Goal: Communication & Community: Answer question/provide support

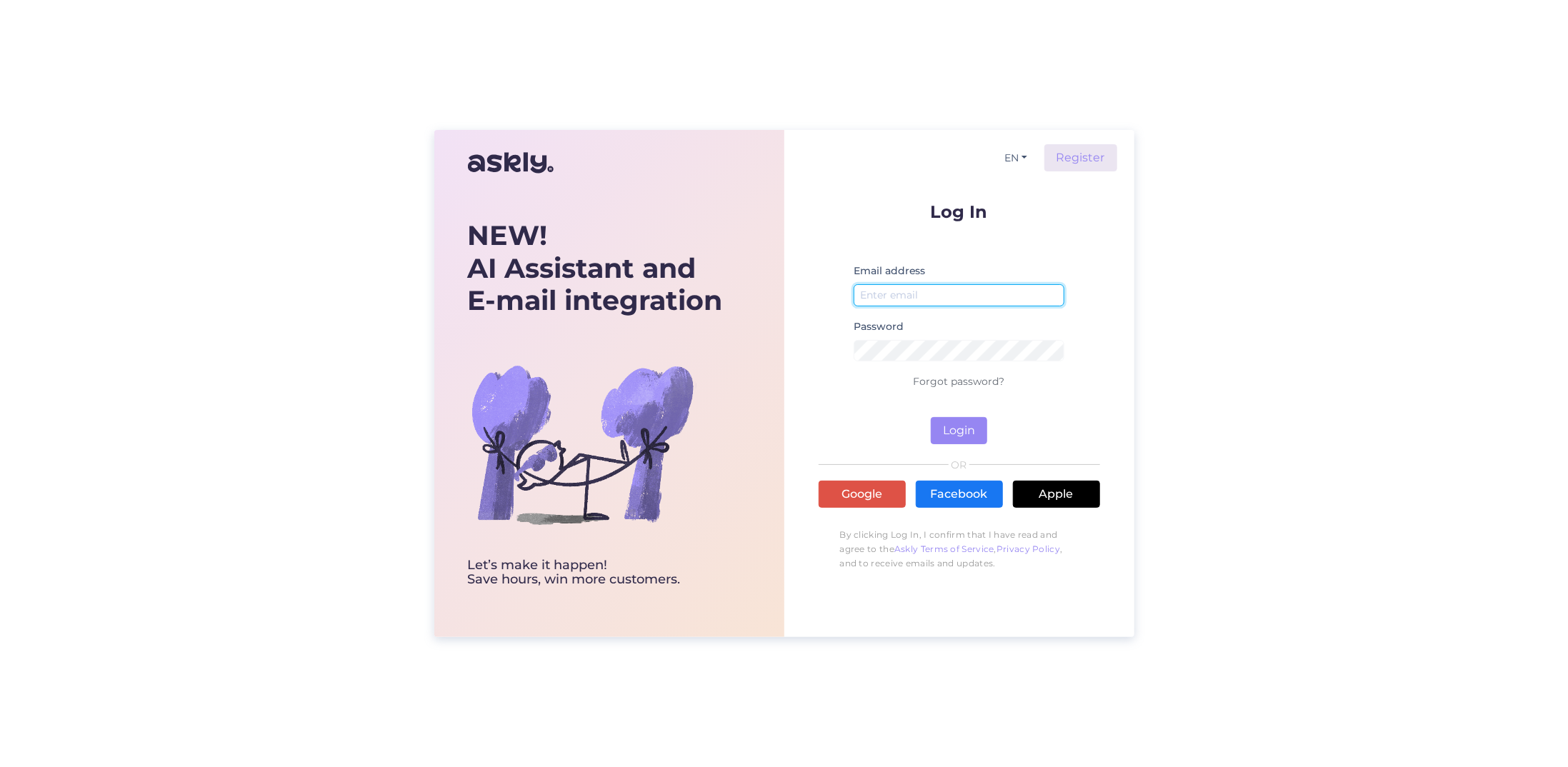
type input "[EMAIL_ADDRESS][DOMAIN_NAME]"
click at [992, 434] on form "Log In Email address [EMAIL_ADDRESS][DOMAIN_NAME] Password Forgot password? Log…" at bounding box center [959, 323] width 282 height 242
click at [957, 431] on button "Login" at bounding box center [959, 431] width 56 height 27
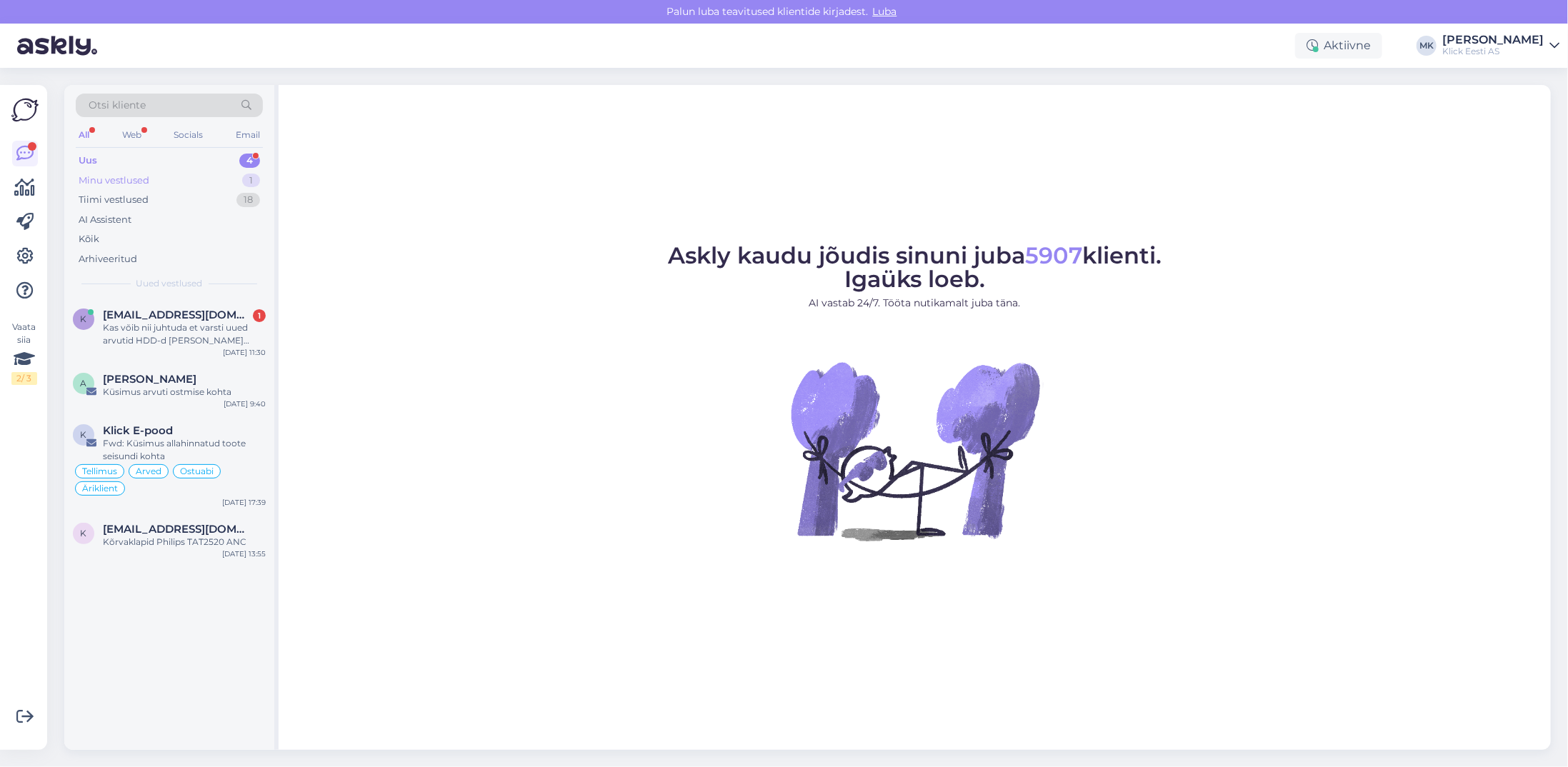
click at [98, 177] on div "Minu vestlused" at bounding box center [114, 181] width 71 height 14
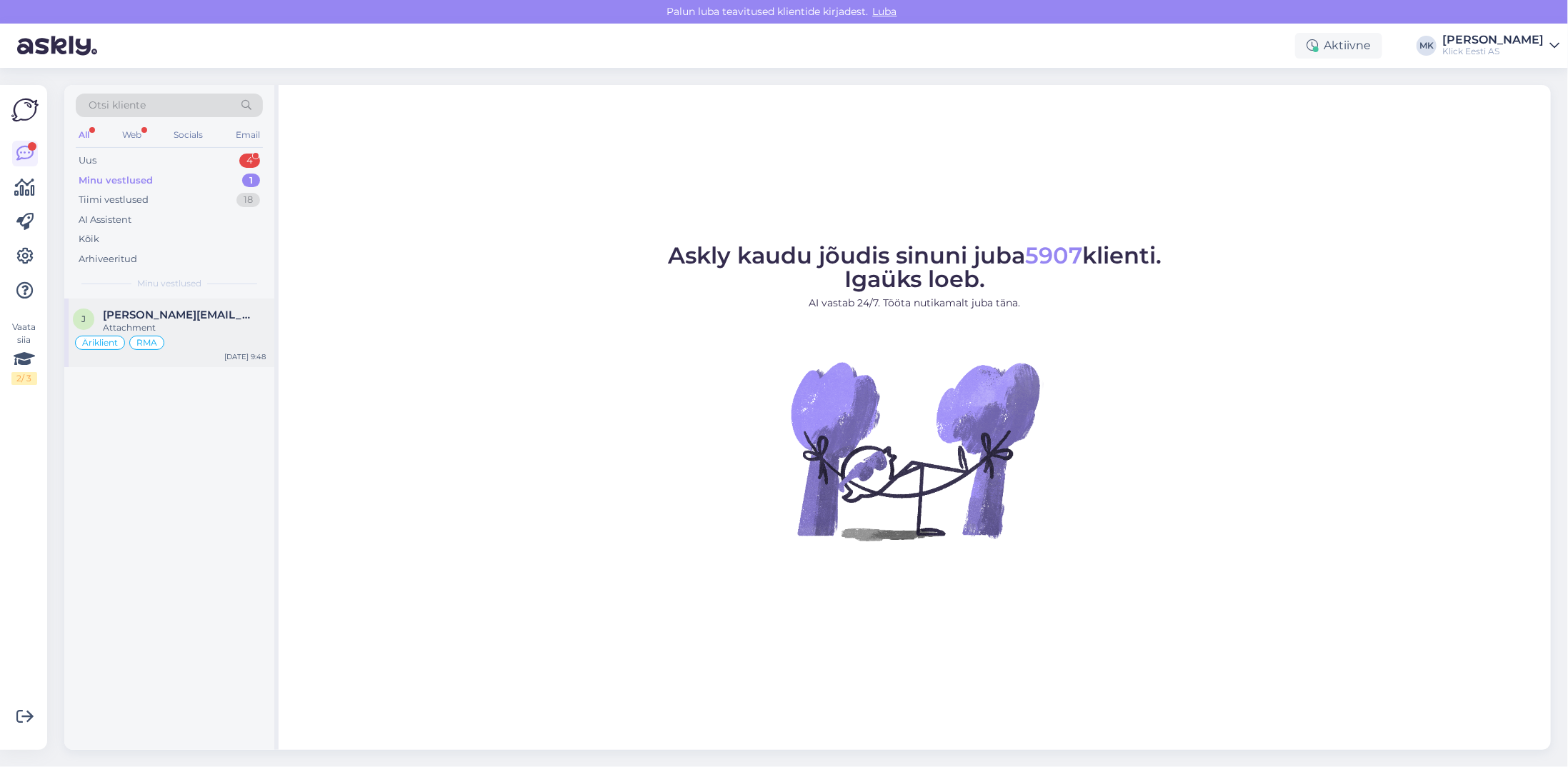
click at [137, 312] on span "Jussi@rvhouse.eu" at bounding box center [178, 315] width 149 height 13
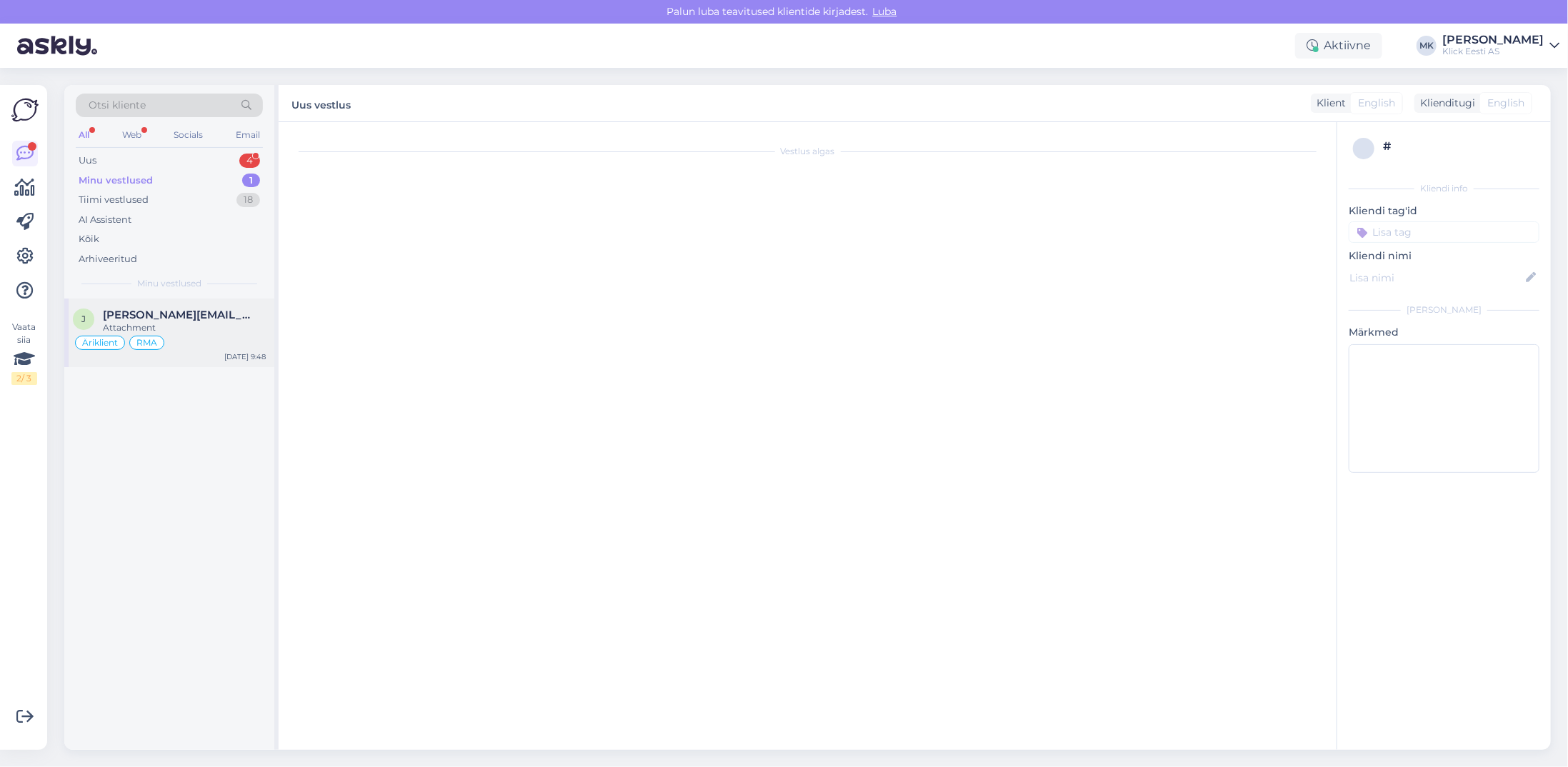
scroll to position [45, 0]
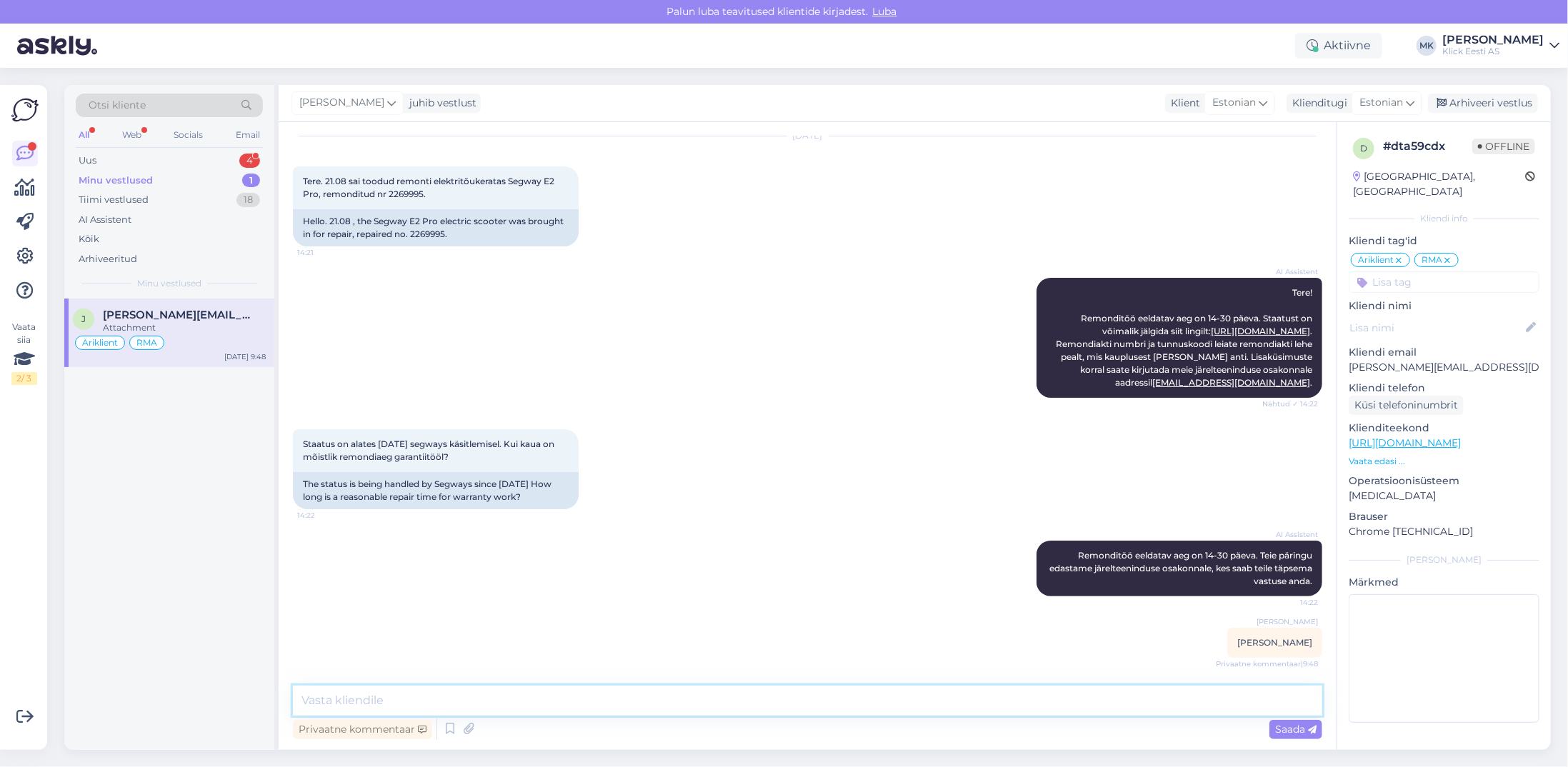
click at [378, 705] on textarea at bounding box center [807, 700] width 1029 height 30
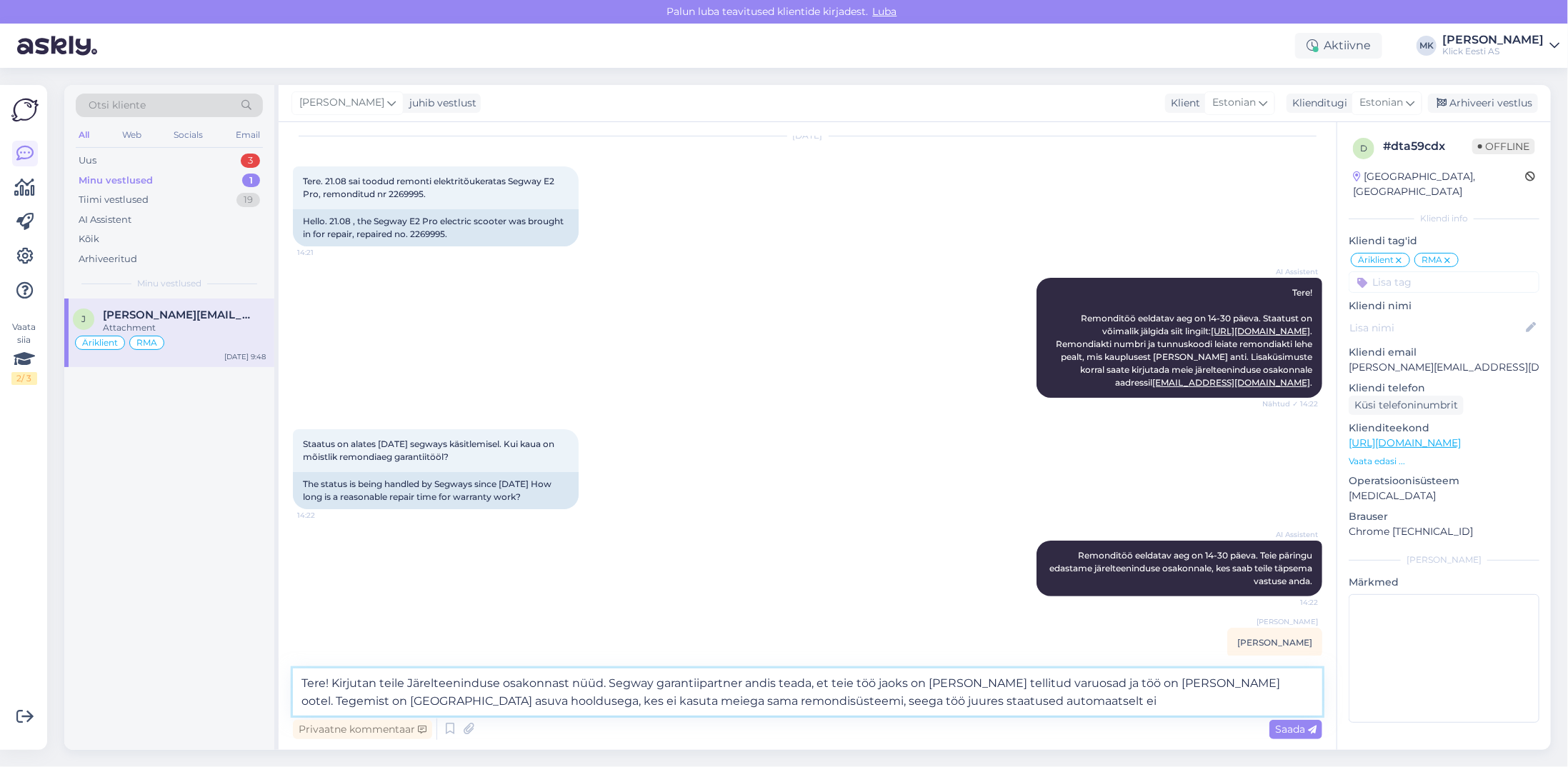
click at [728, 699] on textarea "Tere! Kirjutan teile Järelteeninduse osakonnast nüüd. Segway garantiipartner an…" at bounding box center [807, 692] width 1029 height 47
click at [1013, 700] on textarea "Tere! Kirjutan teile Järelteeninduse osakonnast nüüd. Segway garantiipartner an…" at bounding box center [807, 692] width 1029 height 47
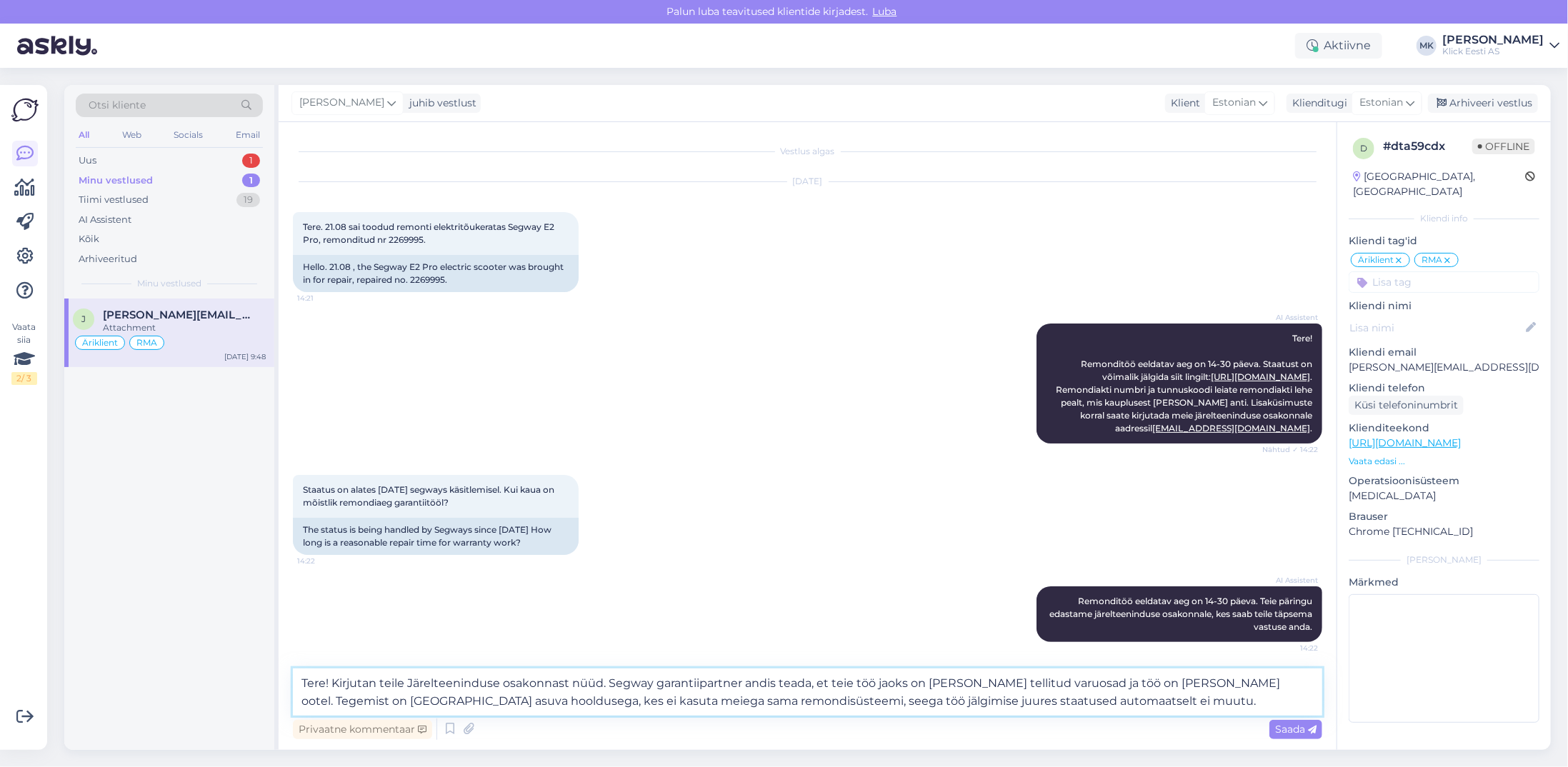
scroll to position [62, 0]
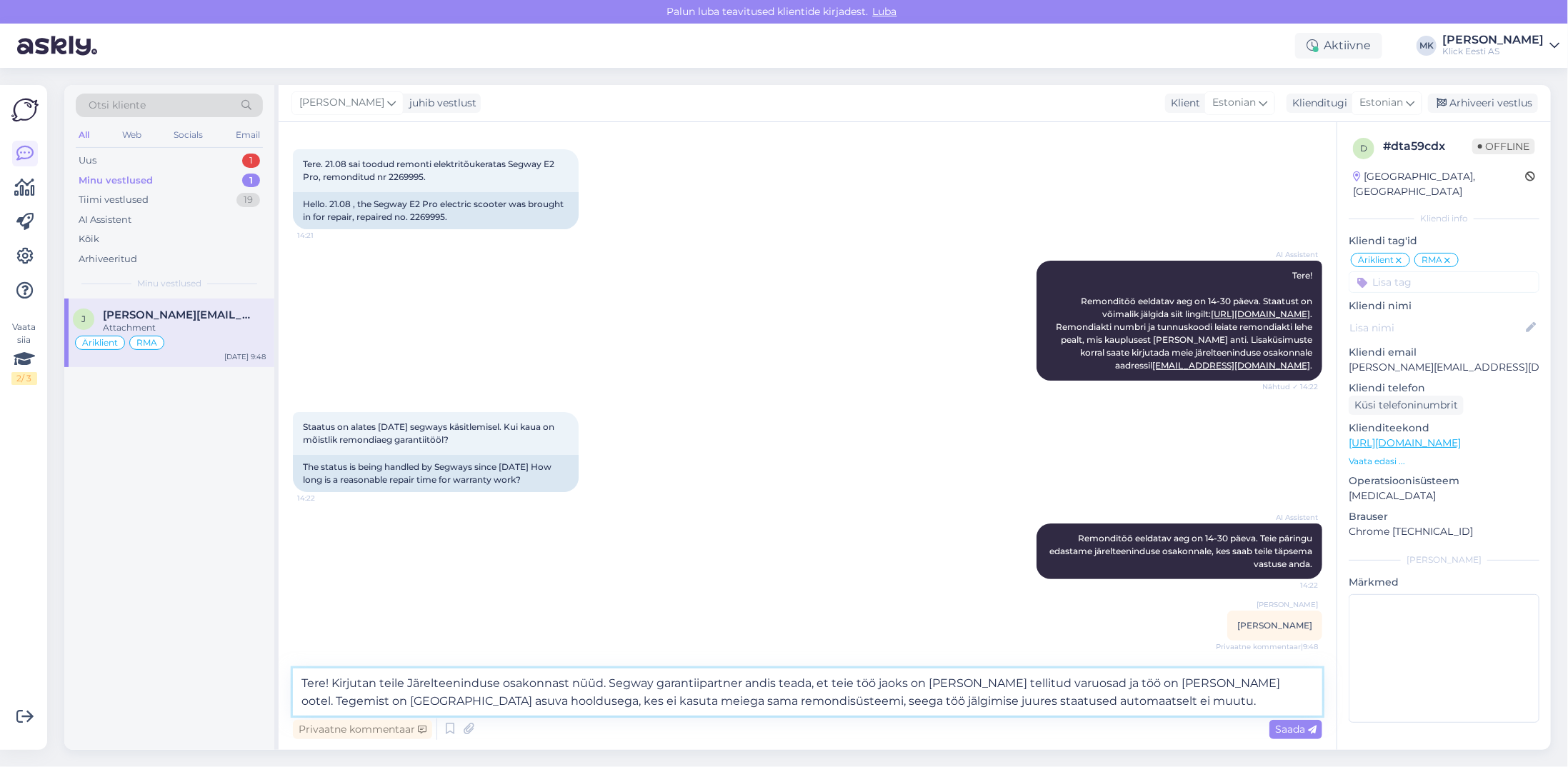
click at [774, 680] on textarea "Tere! Kirjutan teile Järelteeninduse osakonnast nüüd. Segway garantiipartner an…" at bounding box center [807, 692] width 1029 height 47
click at [1158, 702] on textarea "Tere! Kirjutan teile Järelteeninduse osakonnast nüüd. Segway garantiipartner an…" at bounding box center [807, 692] width 1029 height 47
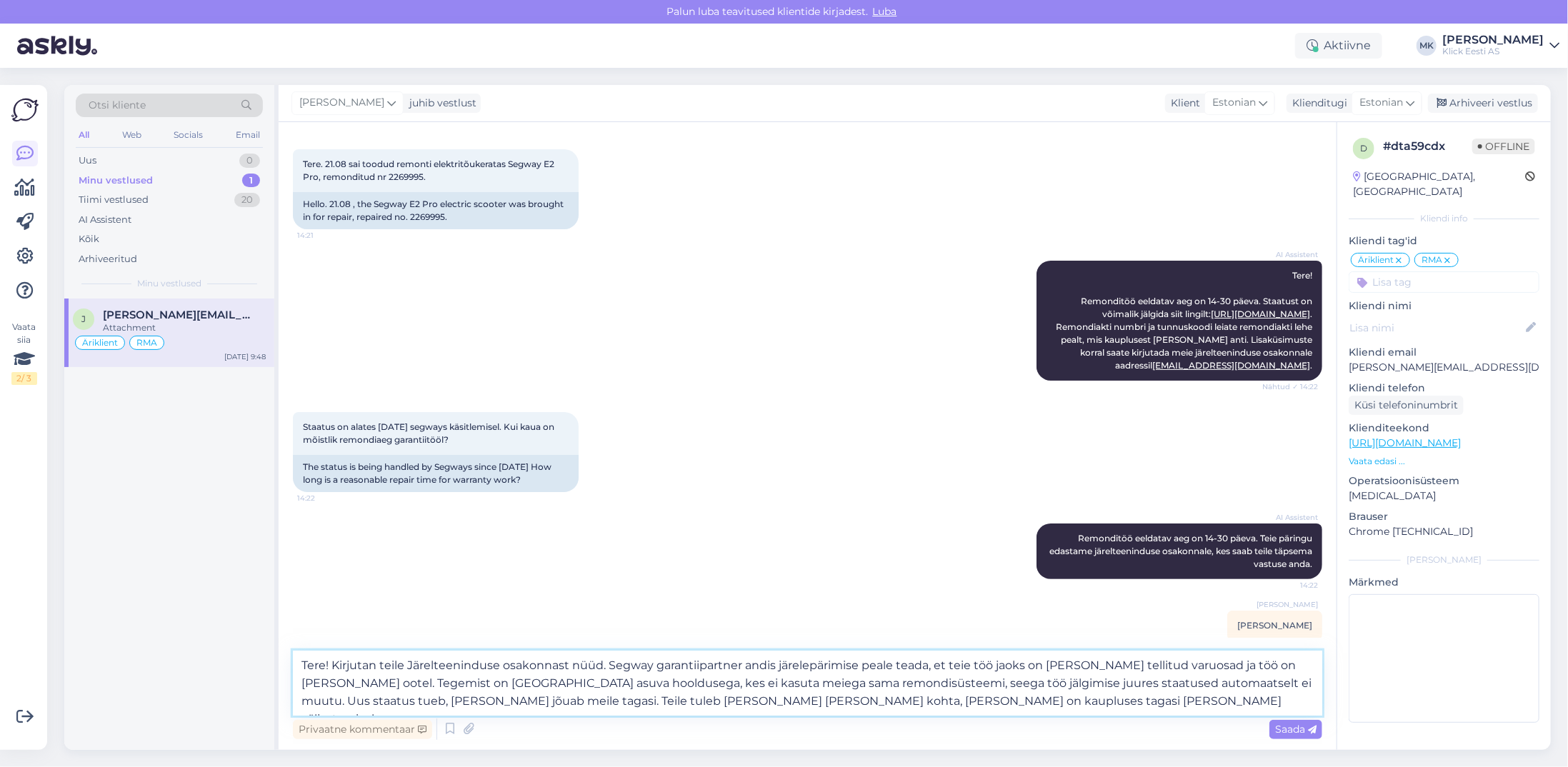
type textarea "Tere! Kirjutan teile Järelteeninduse osakonnast nüüd. Segway garantiipartner an…"
click at [1294, 730] on span "Saada" at bounding box center [1296, 729] width 42 height 13
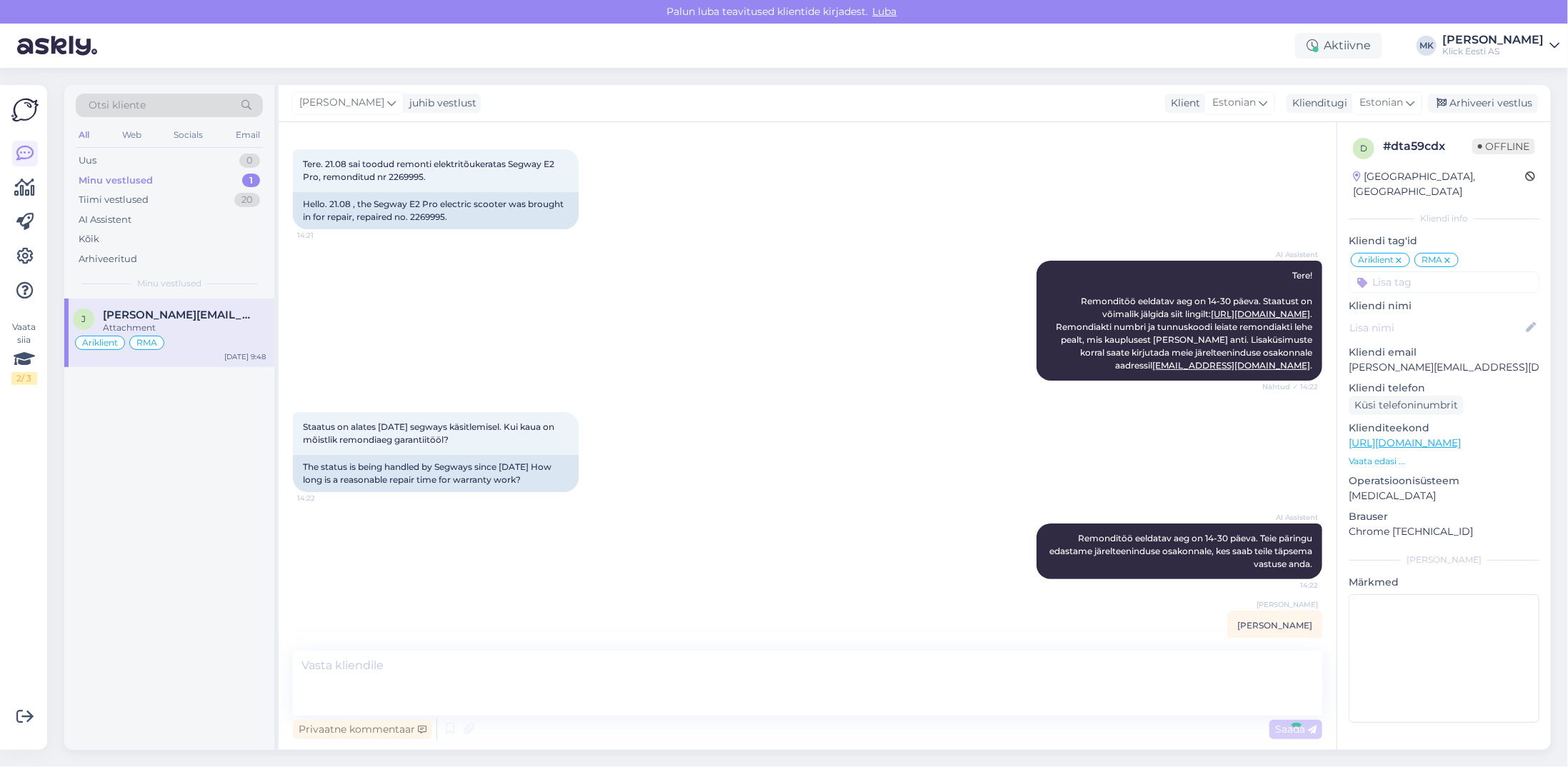
scroll to position [210, 0]
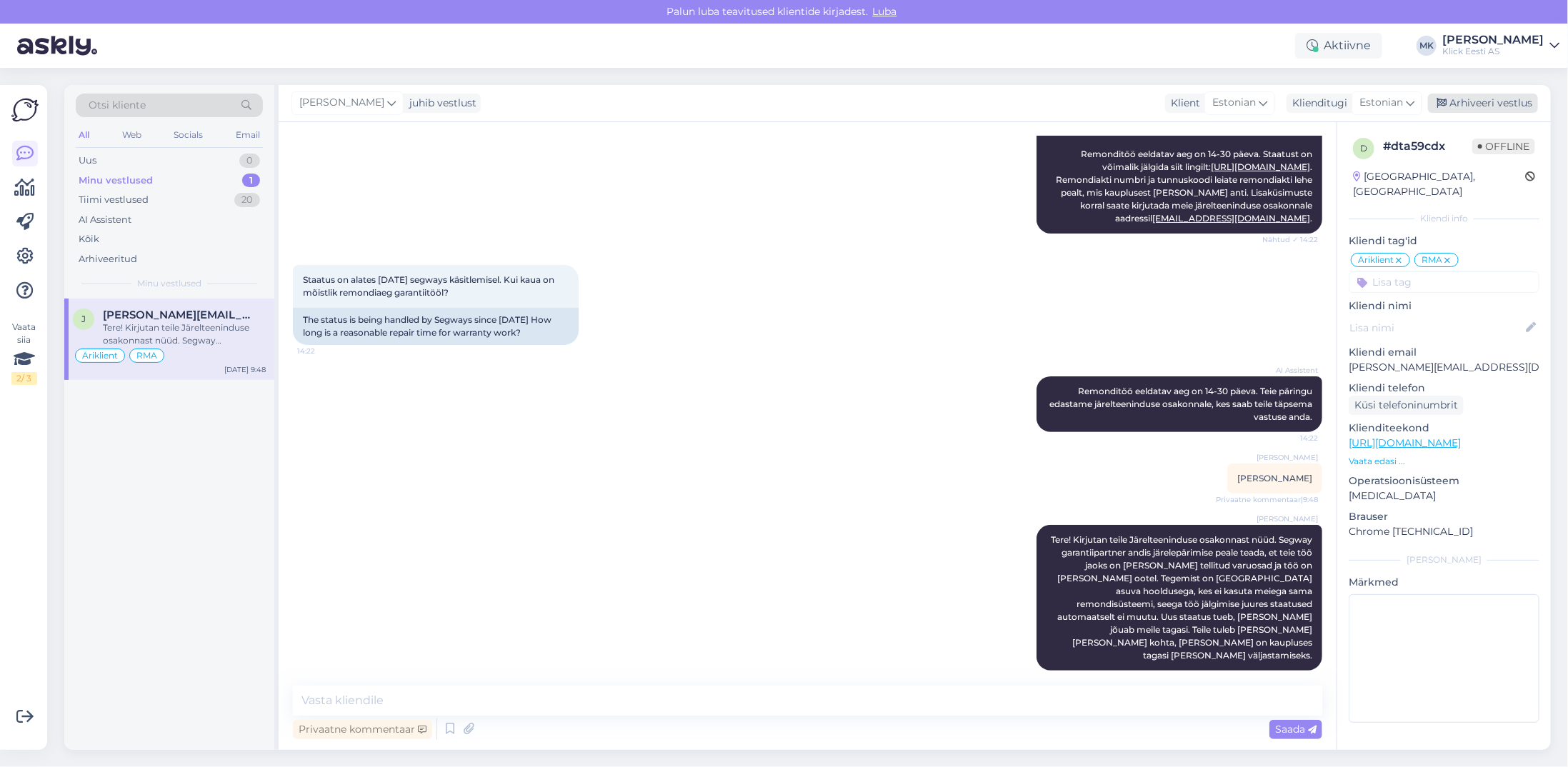
click at [1495, 100] on div "Arhiveeri vestlus" at bounding box center [1483, 102] width 110 height 19
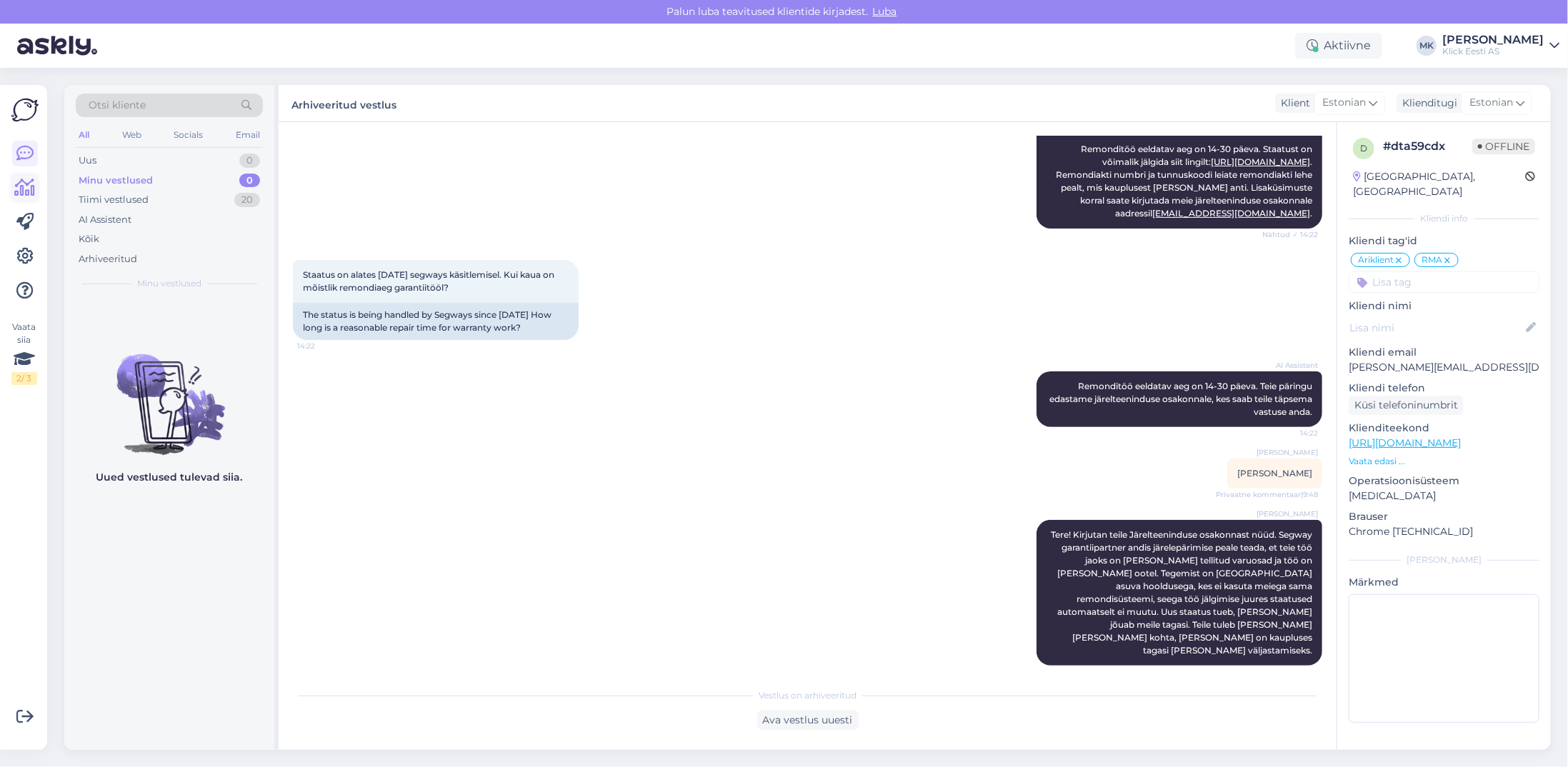
click at [15, 195] on icon at bounding box center [25, 187] width 21 height 17
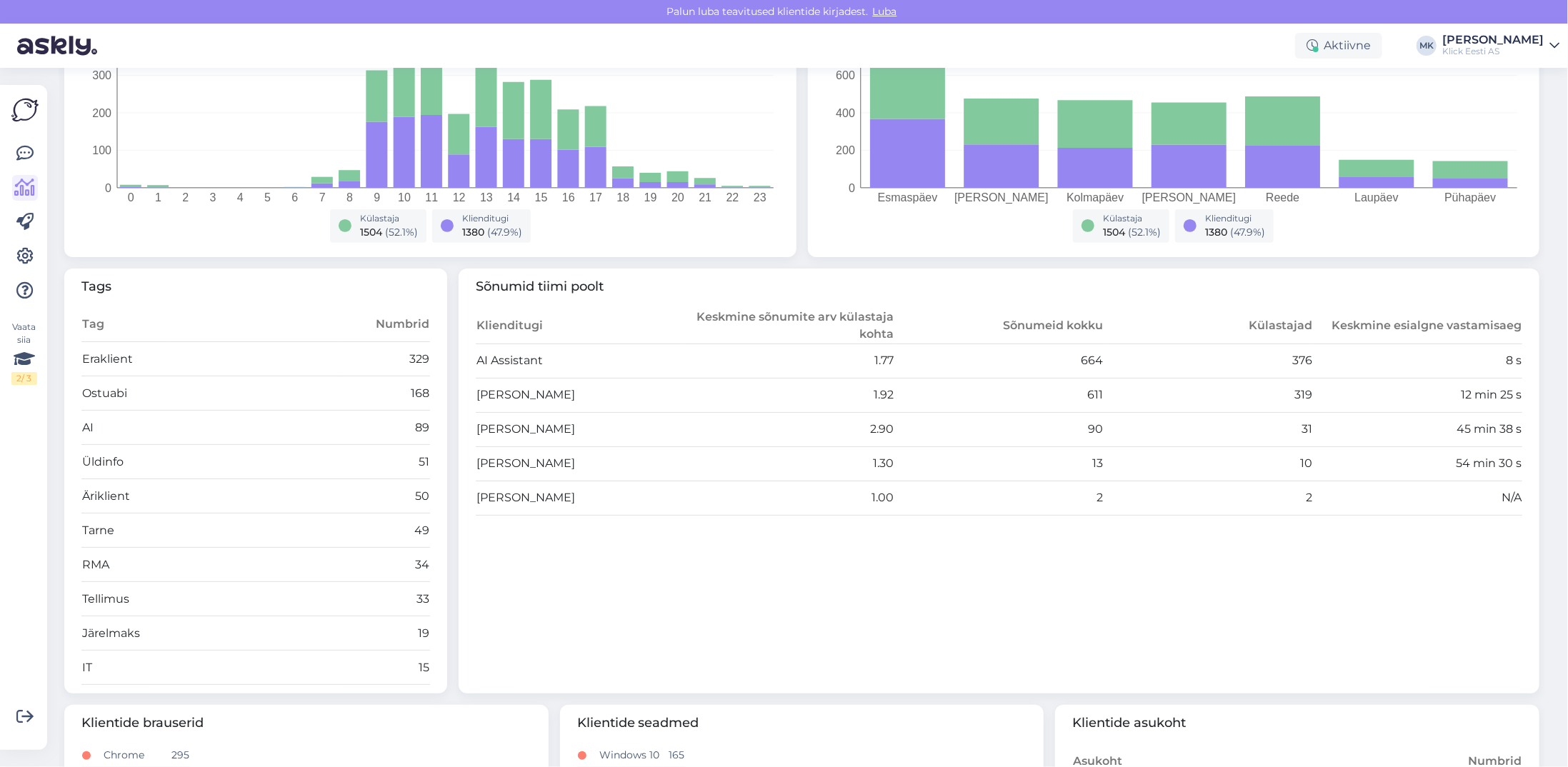
scroll to position [428, 0]
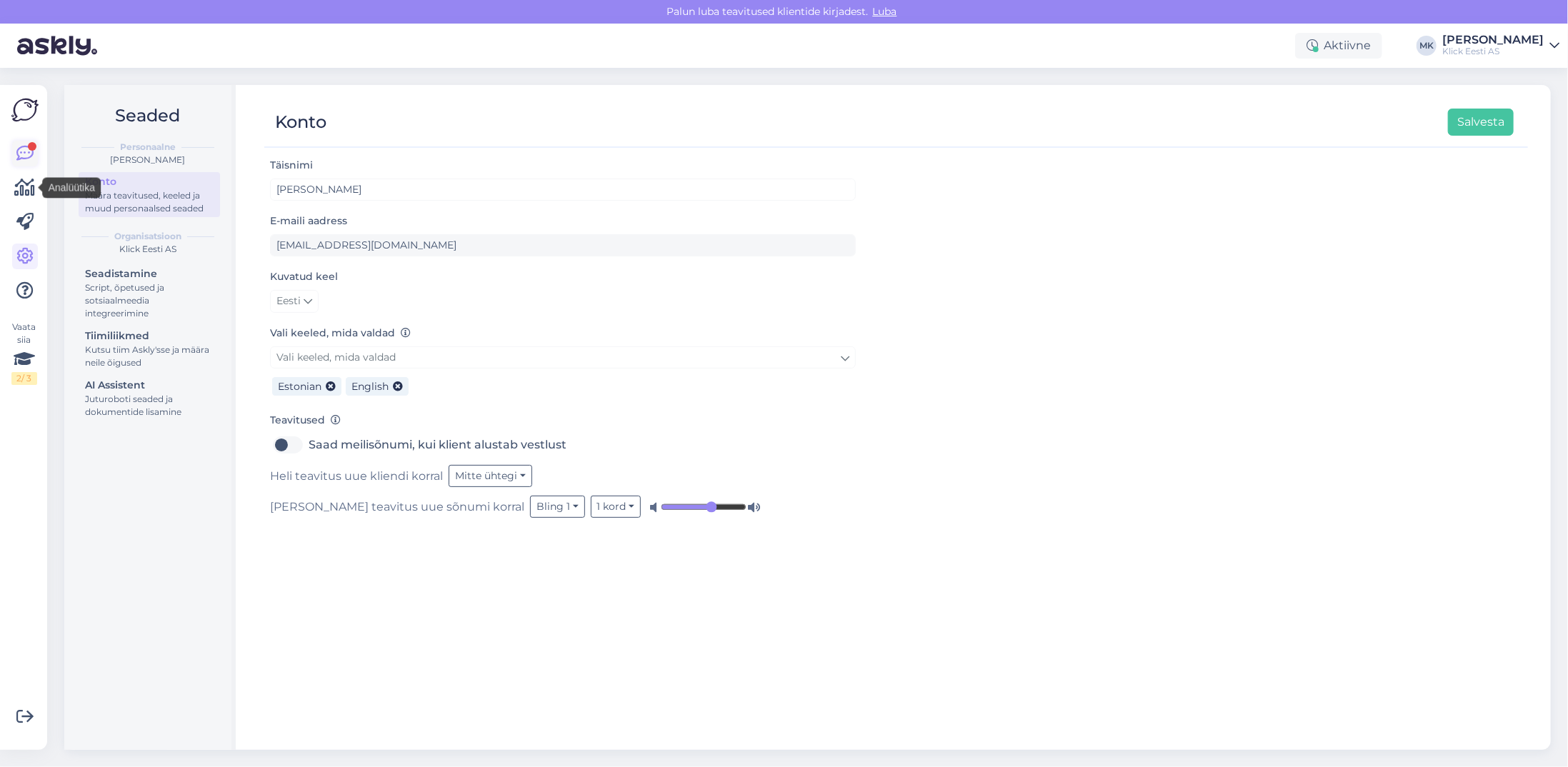
click at [24, 155] on icon at bounding box center [24, 153] width 17 height 17
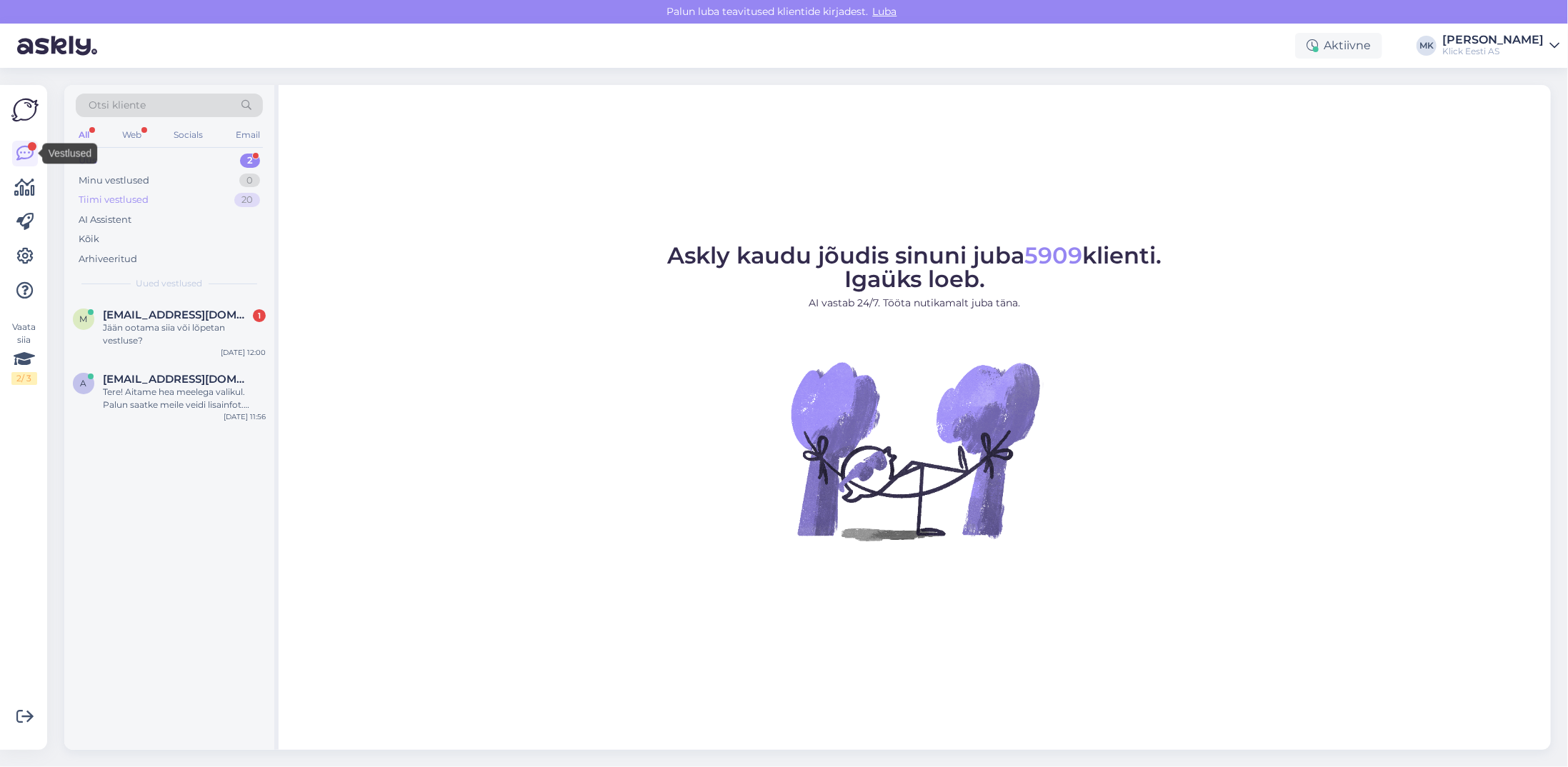
click at [100, 197] on div "Tiimi vestlused" at bounding box center [113, 200] width 70 height 14
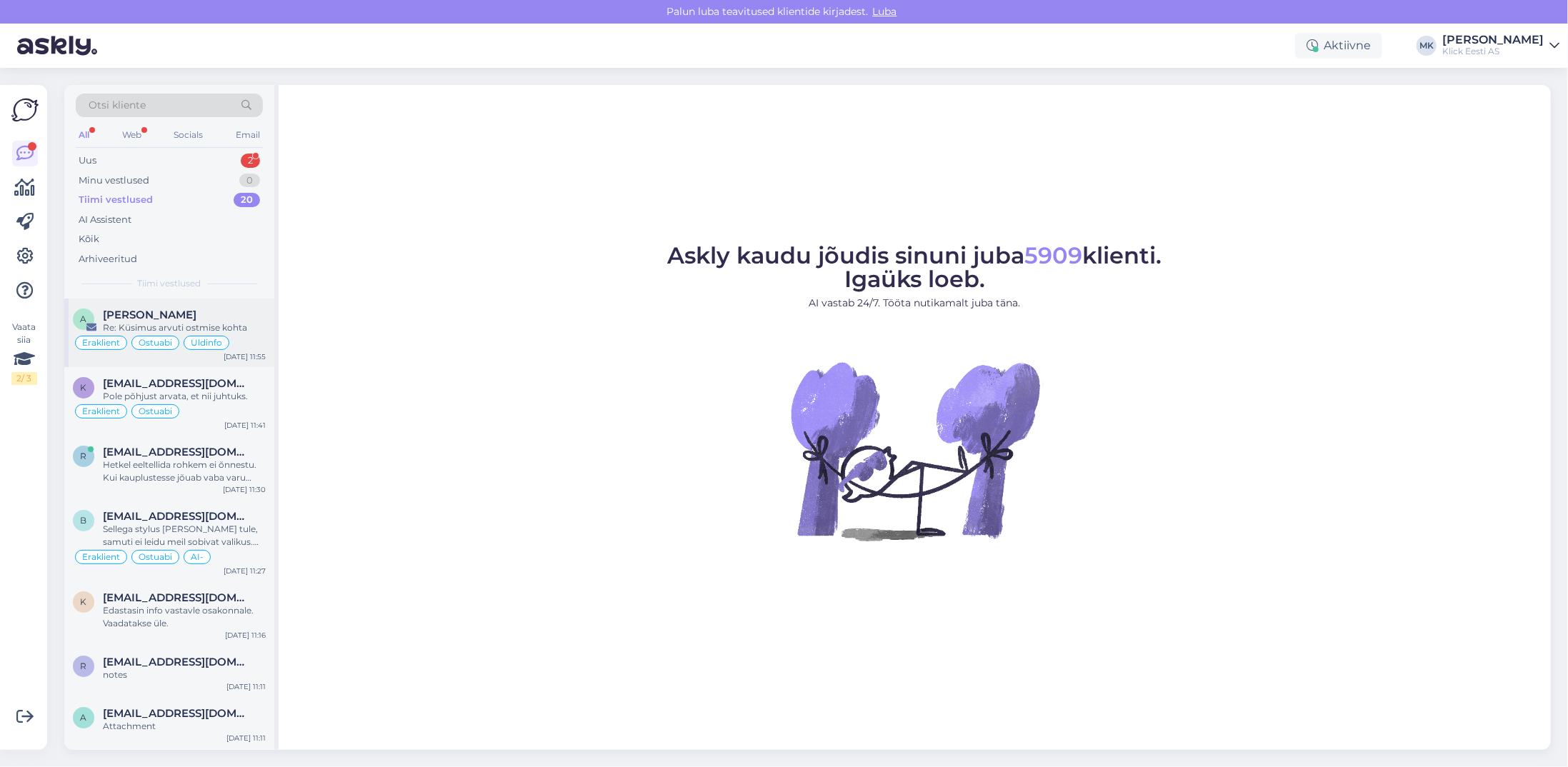
click at [134, 328] on div "Re: Küsimus arvuti ostmise kohta" at bounding box center [185, 328] width 163 height 13
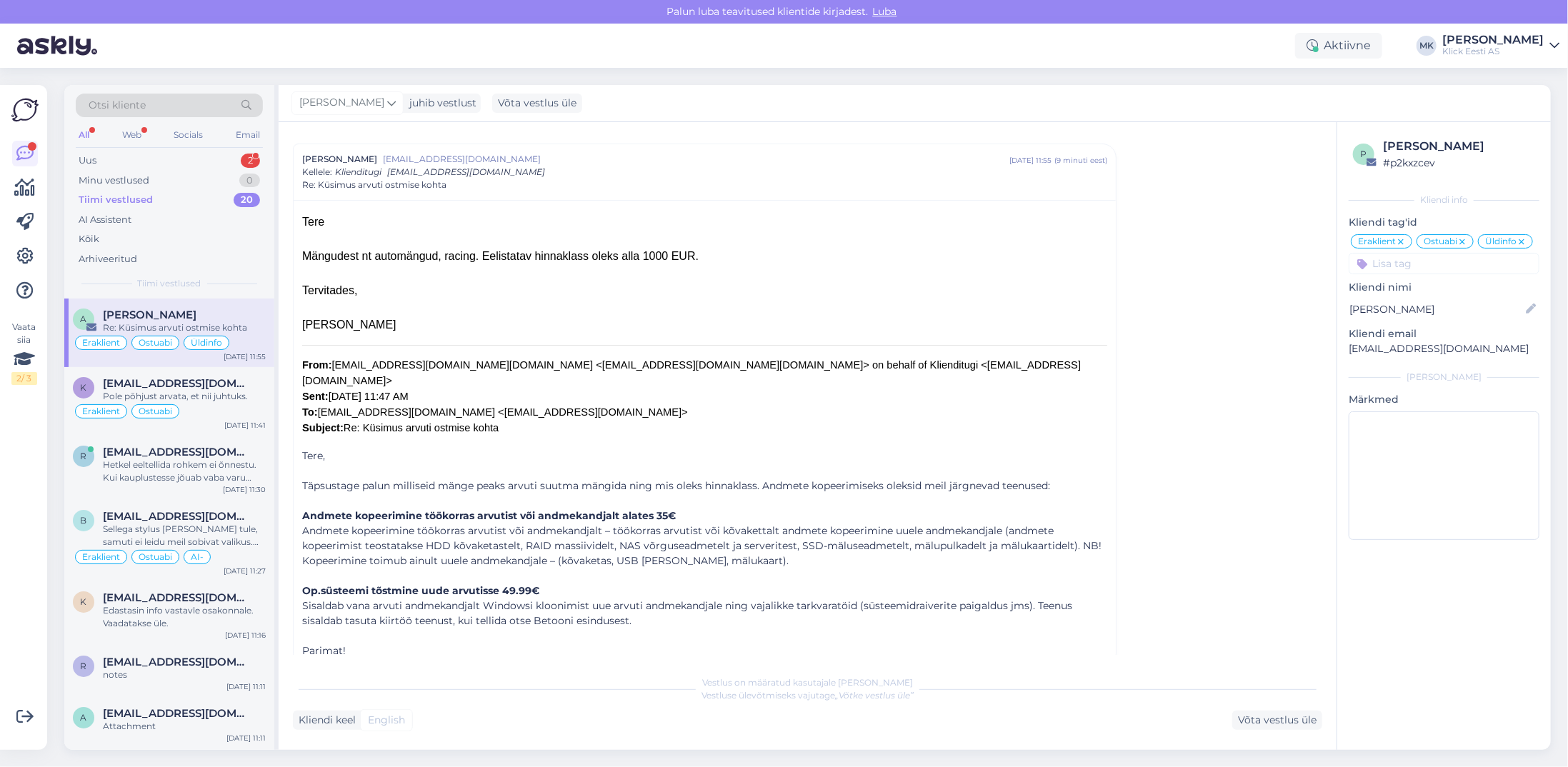
scroll to position [158, 0]
click at [1520, 48] on div "Klick Eesti AS" at bounding box center [1493, 51] width 101 height 12
click at [1429, 140] on div "Logi välja" at bounding box center [1432, 146] width 255 height 25
